Goal: Information Seeking & Learning: Learn about a topic

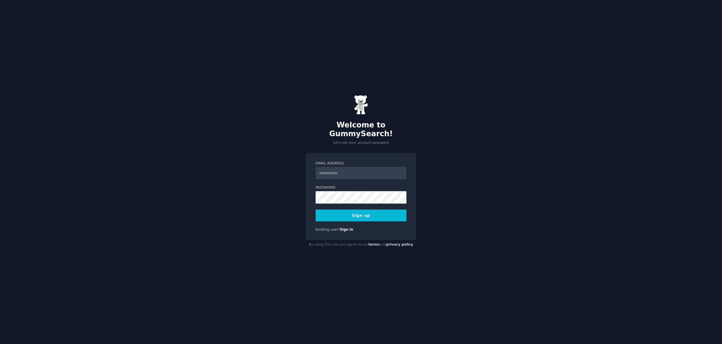
click at [333, 173] on input "Email Address" at bounding box center [360, 173] width 91 height 12
type input "**********"
click at [315, 209] on button "Sign up" at bounding box center [360, 215] width 91 height 12
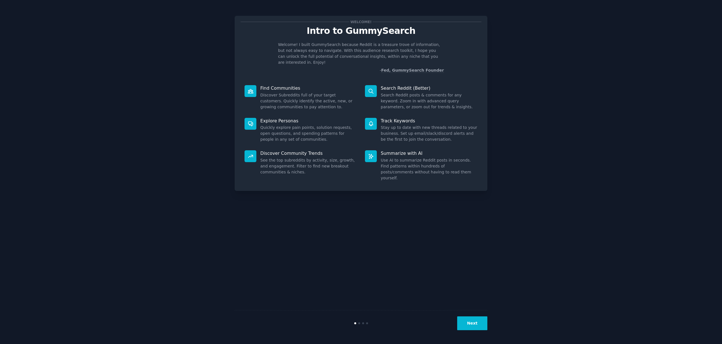
click at [470, 325] on button "Next" at bounding box center [472, 323] width 30 height 14
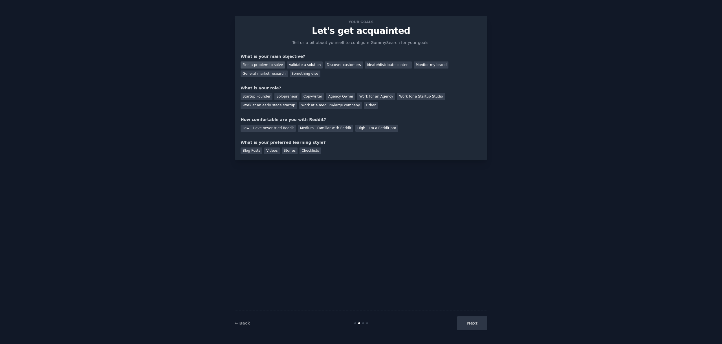
click at [274, 63] on div "Find a problem to solve" at bounding box center [262, 64] width 44 height 7
click at [466, 321] on div "Next" at bounding box center [445, 323] width 84 height 14
click at [470, 322] on div "Next" at bounding box center [445, 323] width 84 height 14
click at [476, 324] on div "Next" at bounding box center [445, 323] width 84 height 14
click at [475, 324] on div "Next" at bounding box center [445, 323] width 84 height 14
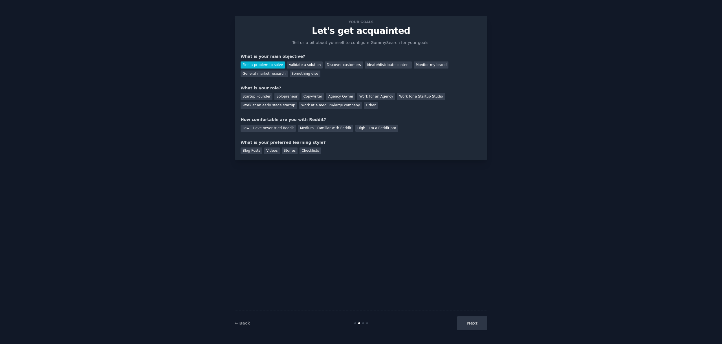
click at [341, 146] on div "Blog Posts Videos Stories Checklists" at bounding box center [360, 149] width 241 height 9
click at [281, 95] on div "Solopreneur" at bounding box center [286, 96] width 25 height 7
click at [310, 129] on div "Medium - Familiar with Reddit" at bounding box center [325, 128] width 55 height 7
click at [303, 152] on div "Checklists" at bounding box center [309, 150] width 21 height 7
click at [247, 150] on div "Blog Posts" at bounding box center [251, 150] width 22 height 7
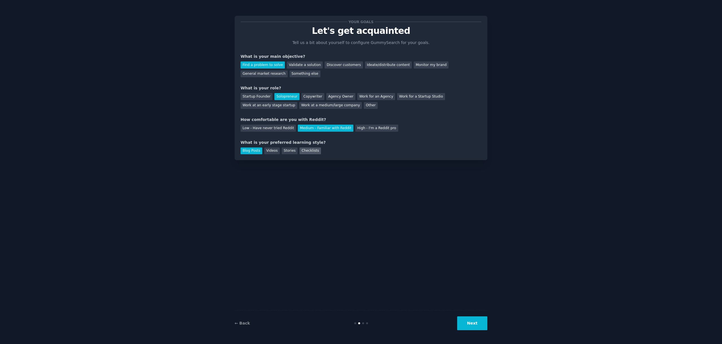
click at [307, 151] on div "Checklists" at bounding box center [309, 150] width 21 height 7
click at [292, 151] on div "Stories" at bounding box center [290, 150] width 16 height 7
click at [255, 150] on div "Blog Posts" at bounding box center [251, 150] width 22 height 7
click at [474, 319] on button "Next" at bounding box center [472, 323] width 30 height 14
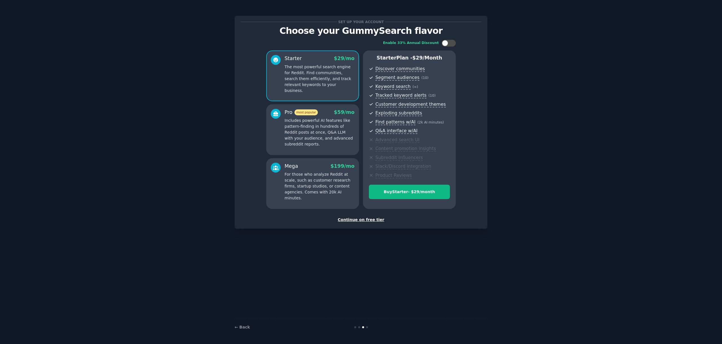
click at [365, 219] on div "Continue on free tier" at bounding box center [360, 220] width 241 height 6
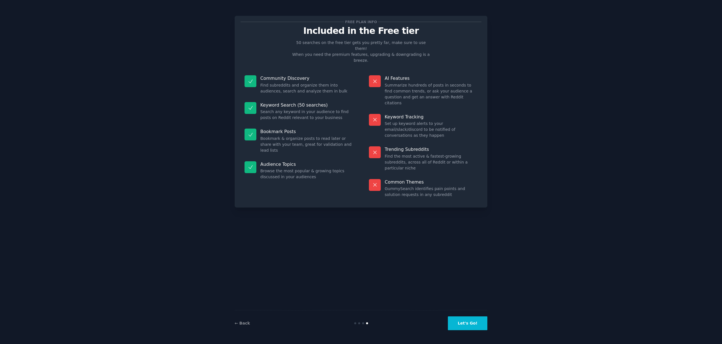
click at [471, 328] on button "Let's Go!" at bounding box center [467, 323] width 39 height 14
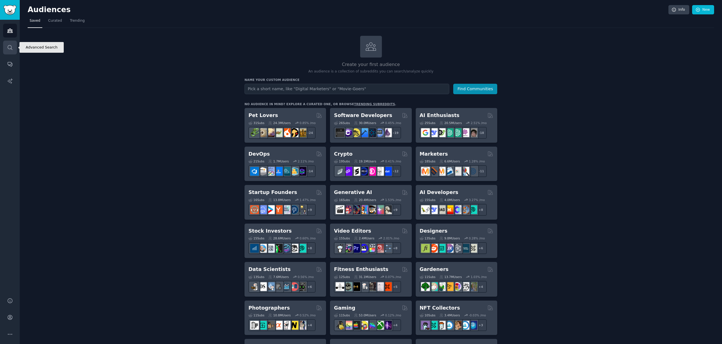
click at [12, 50] on icon "Sidebar" at bounding box center [10, 48] width 6 height 6
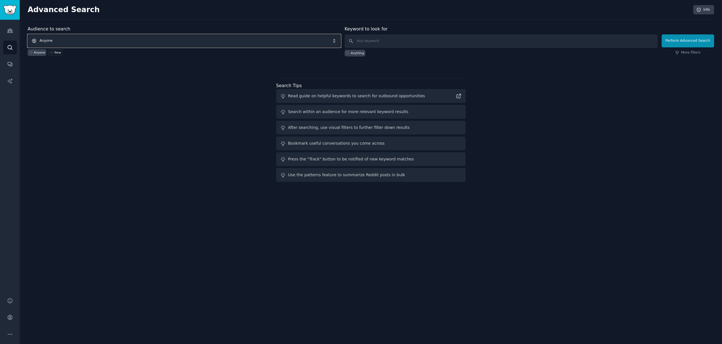
click at [258, 41] on span "Anyone" at bounding box center [184, 40] width 313 height 13
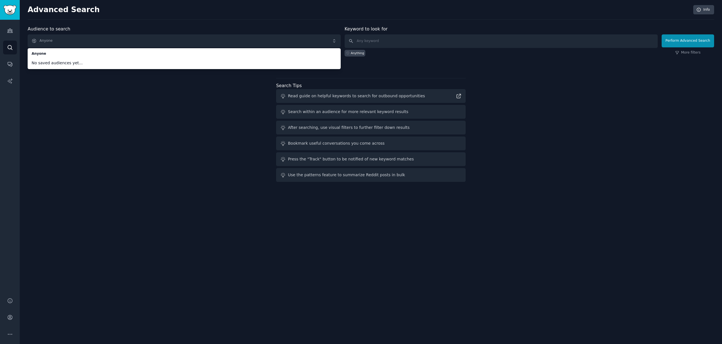
click at [200, 100] on div "Audience to search Anyone Anyone No saved audiences yet... Anyone New Keyword t…" at bounding box center [371, 105] width 686 height 158
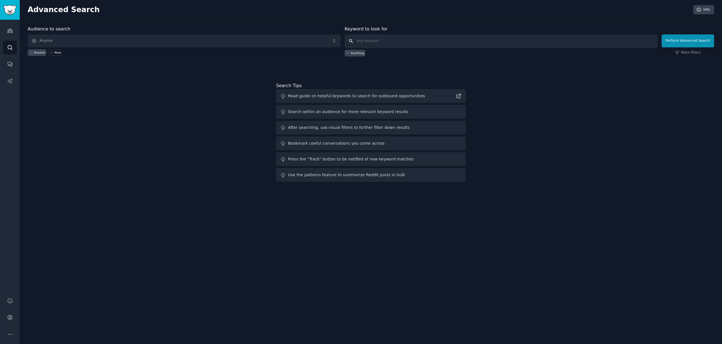
click at [376, 43] on input "text" at bounding box center [500, 41] width 313 height 14
click at [699, 53] on link "More filters" at bounding box center [687, 52] width 25 height 5
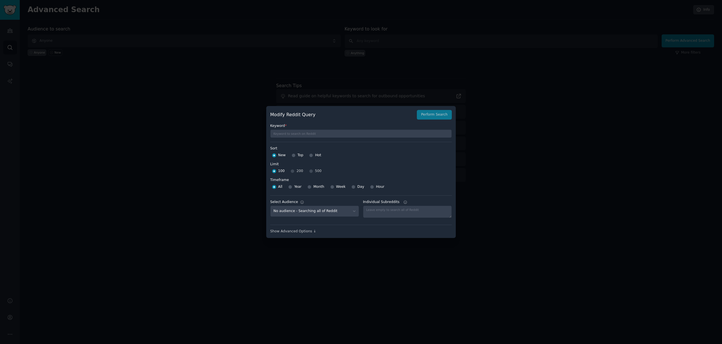
click at [501, 112] on div at bounding box center [361, 172] width 722 height 344
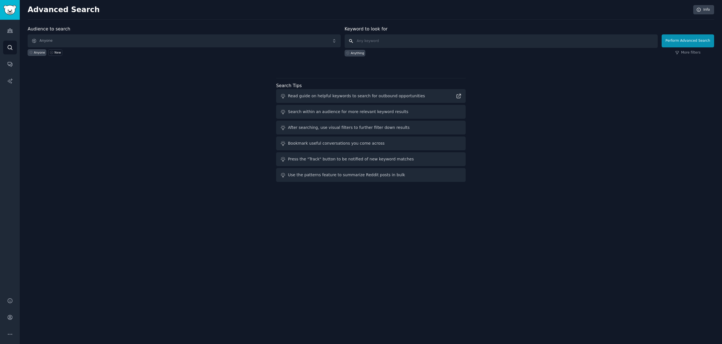
click at [404, 42] on input "text" at bounding box center [500, 41] width 313 height 14
